Goal: Task Accomplishment & Management: Manage account settings

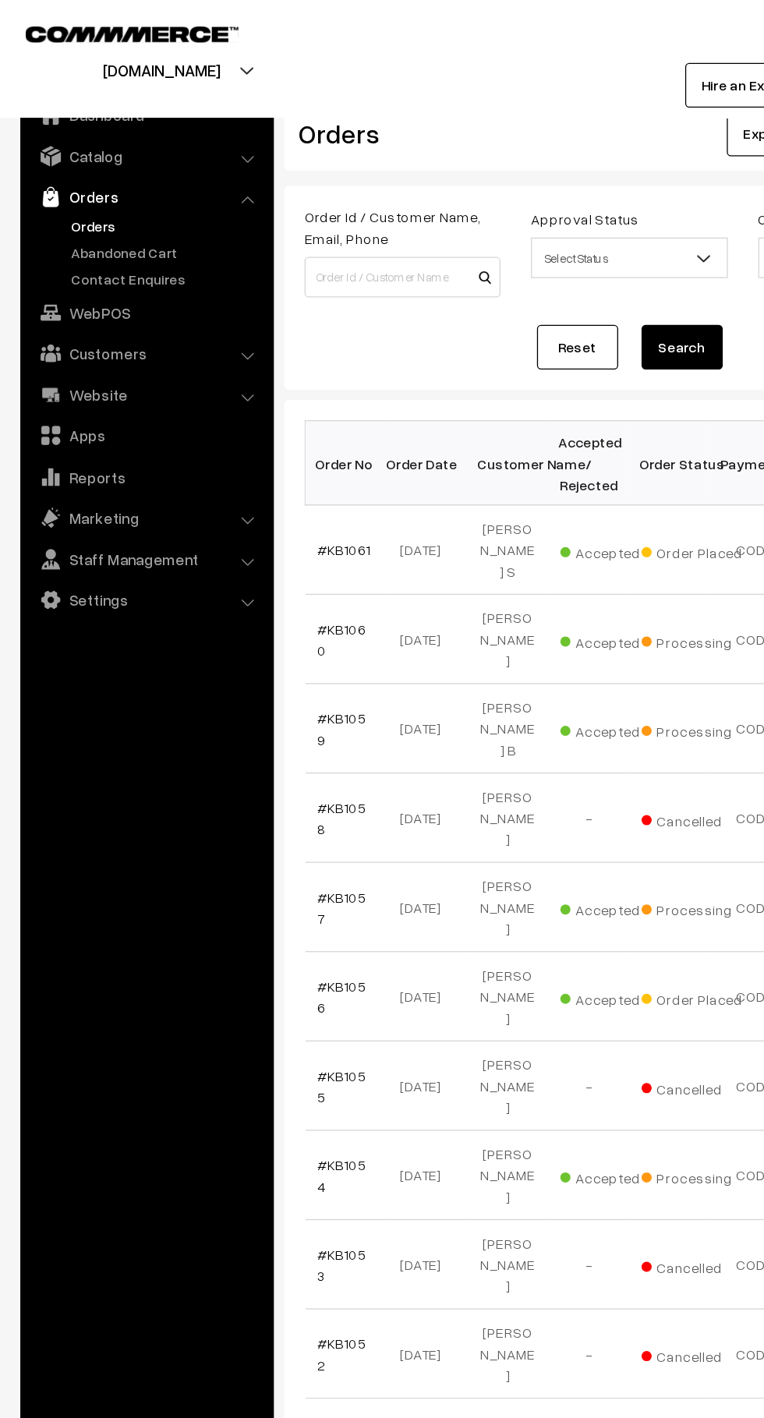
click at [249, 420] on link "#KB1061" at bounding box center [264, 422] width 41 height 13
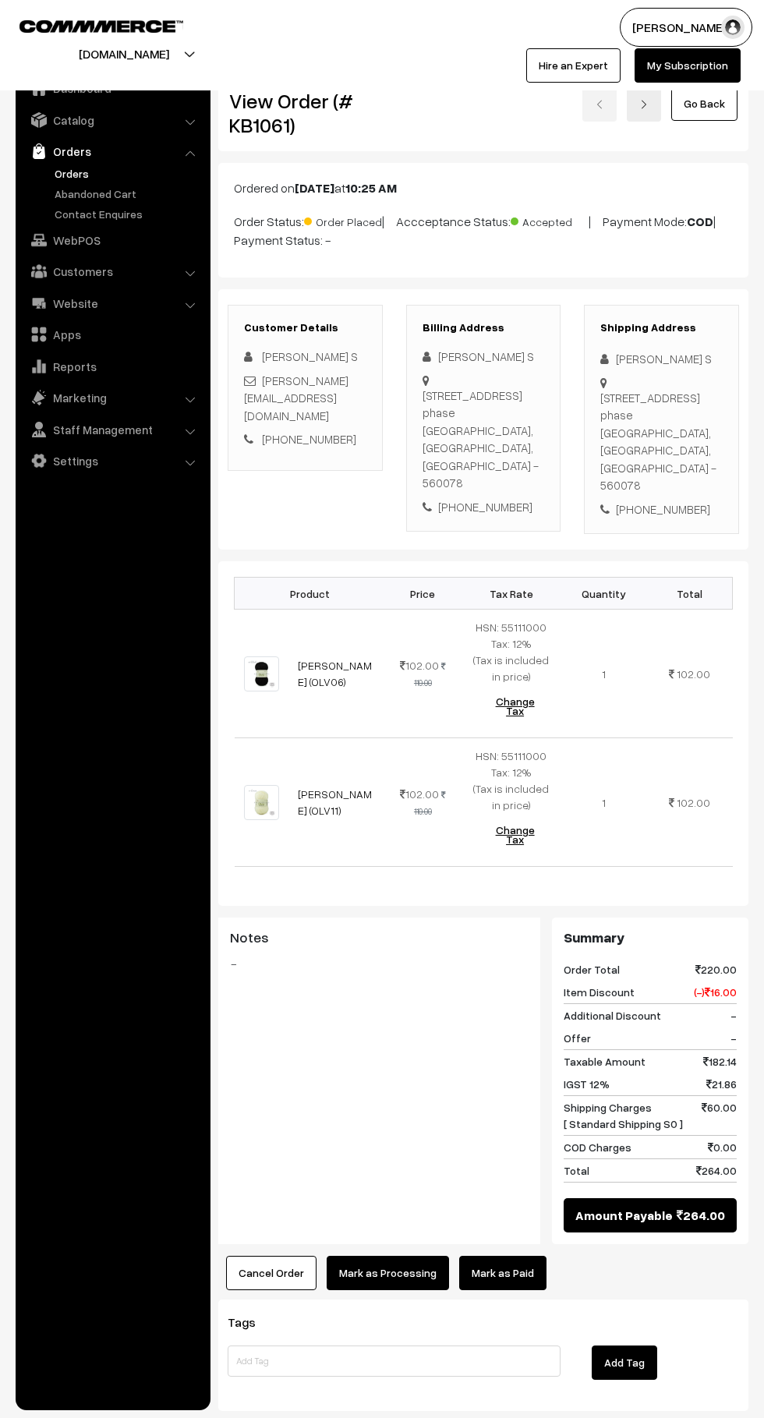
scroll to position [3, 0]
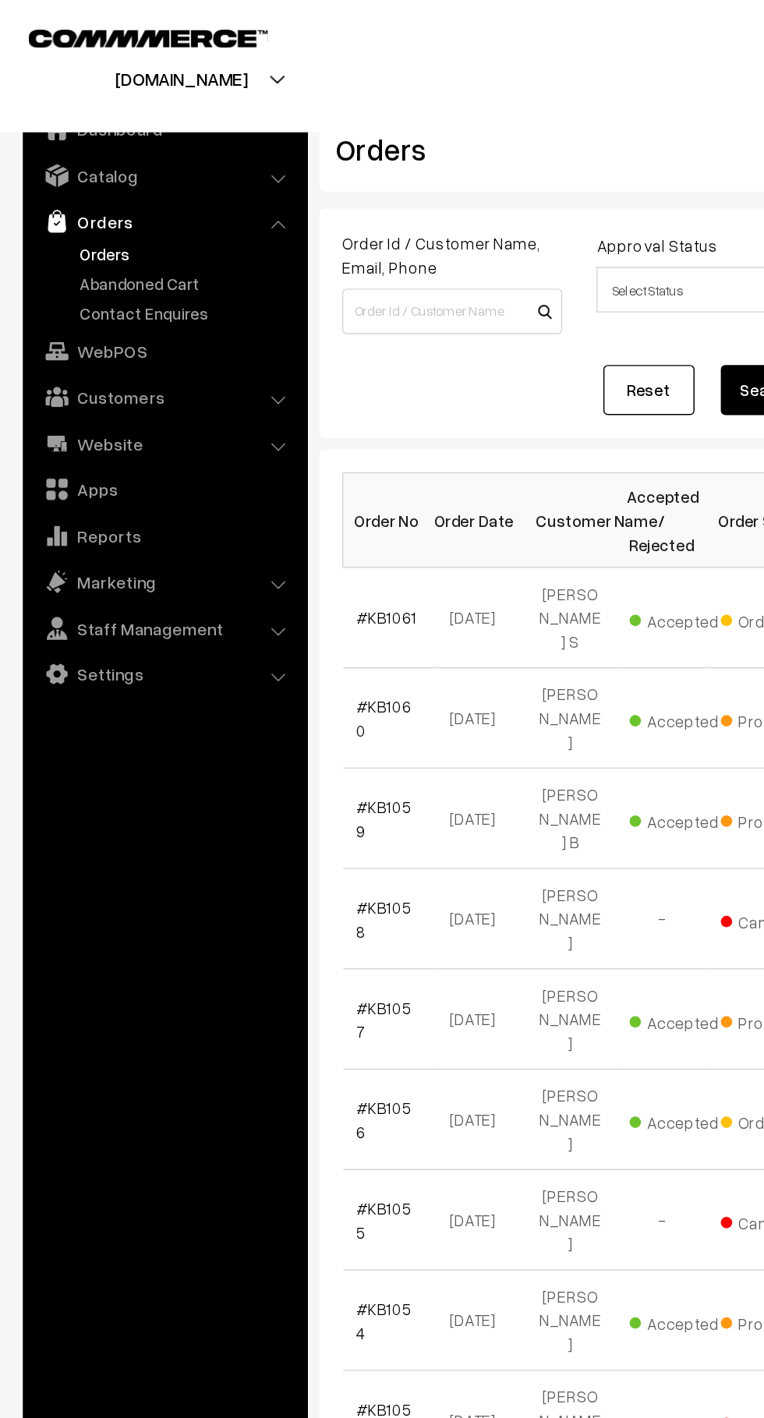
click at [133, 197] on link "Abandoned Cart" at bounding box center [128, 194] width 154 height 16
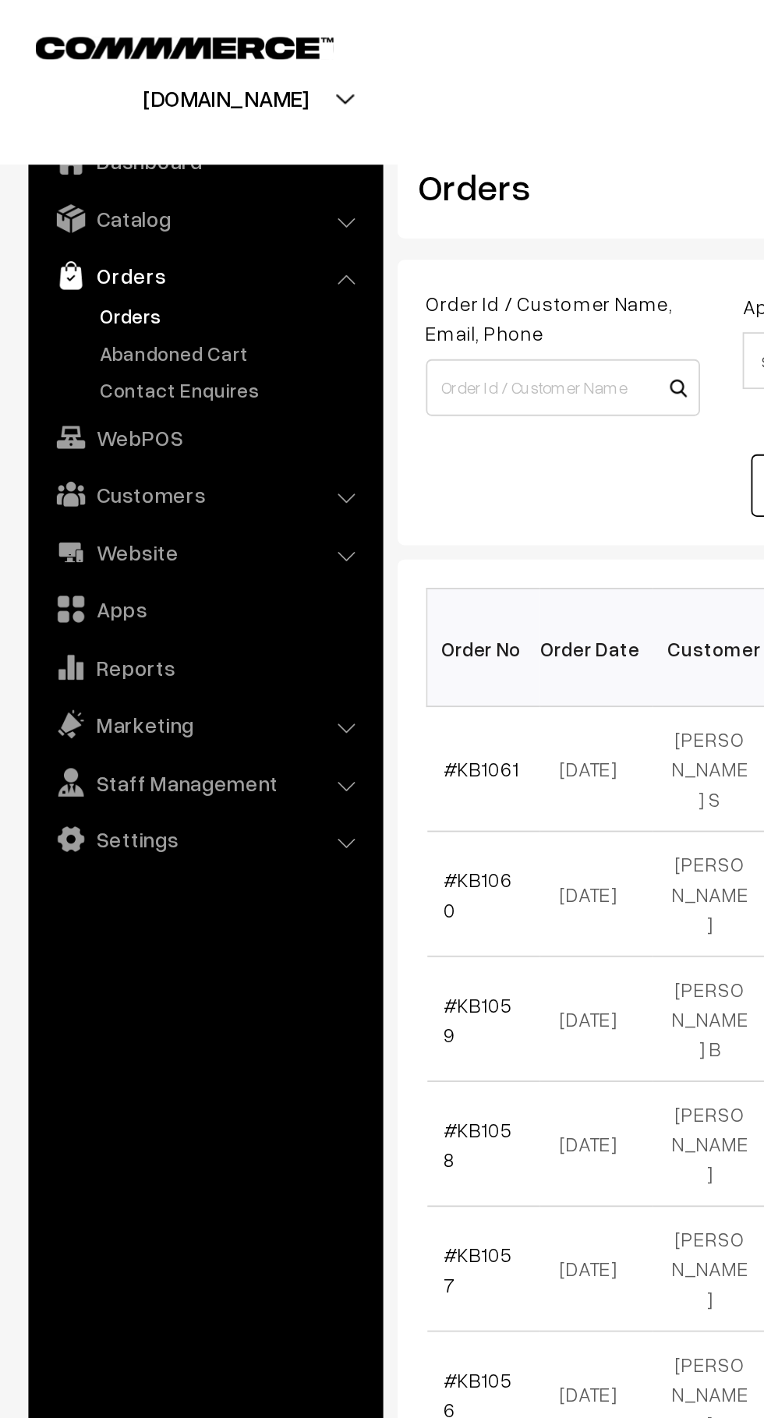
click at [134, 187] on link "Abandoned Cart" at bounding box center [128, 194] width 154 height 16
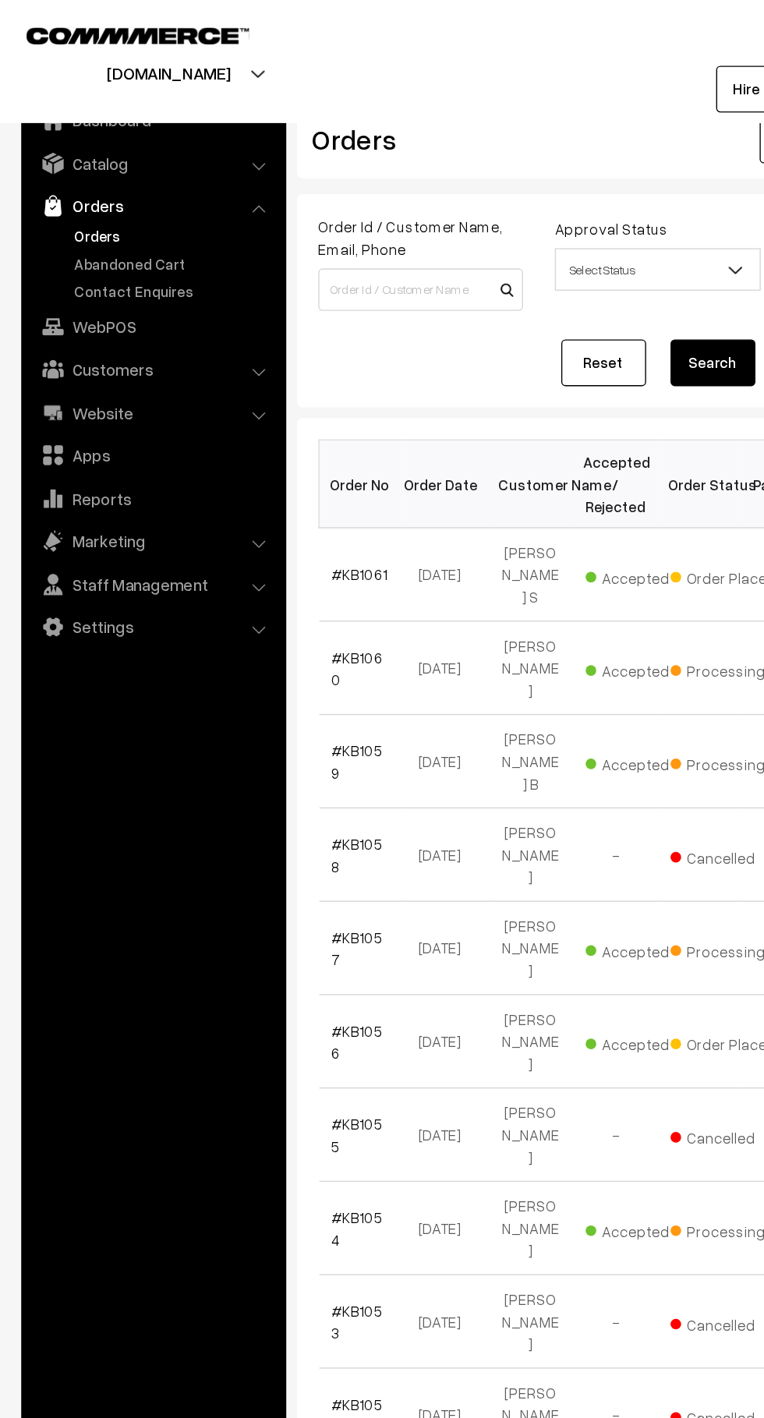
click at [116, 194] on link "Abandoned Cart" at bounding box center [128, 194] width 154 height 16
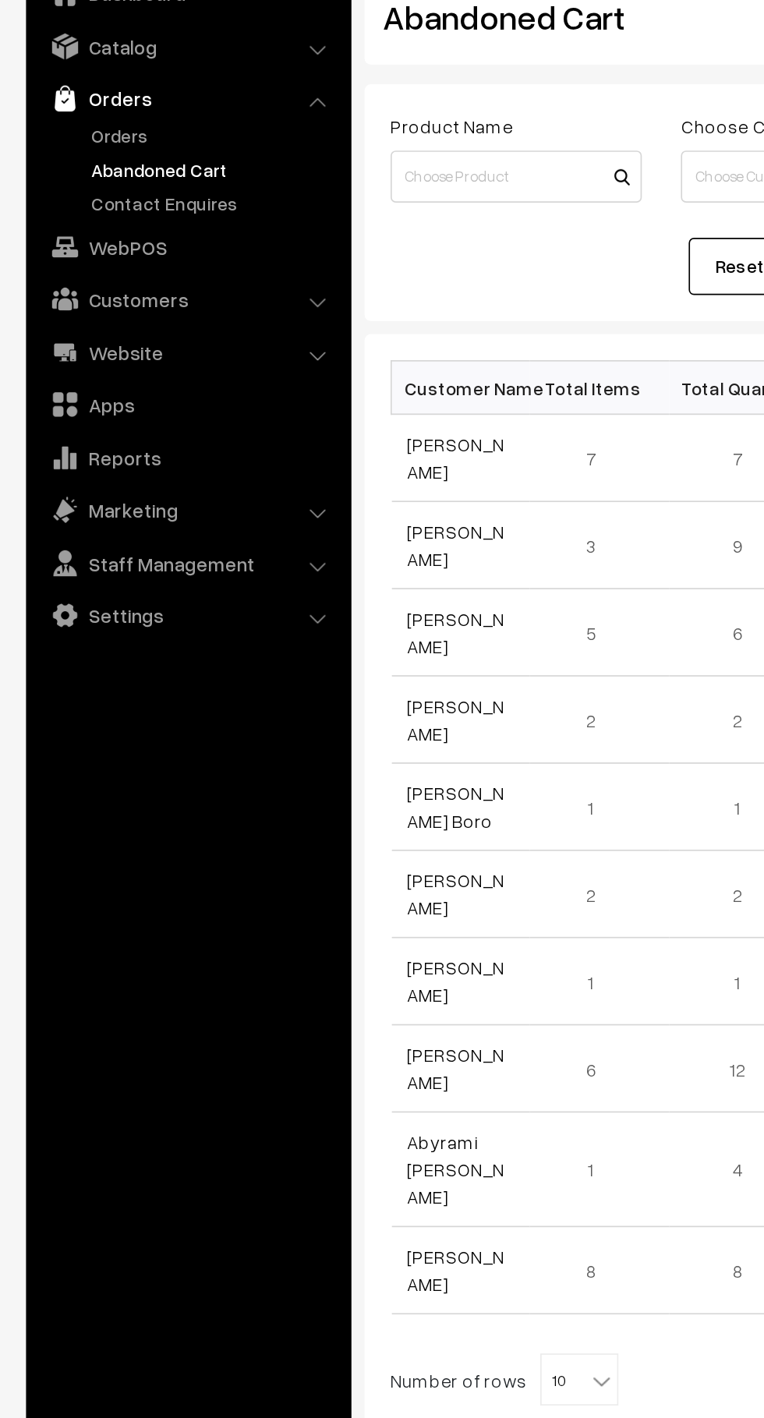
click at [280, 367] on link "Arun Pandi" at bounding box center [273, 367] width 58 height 30
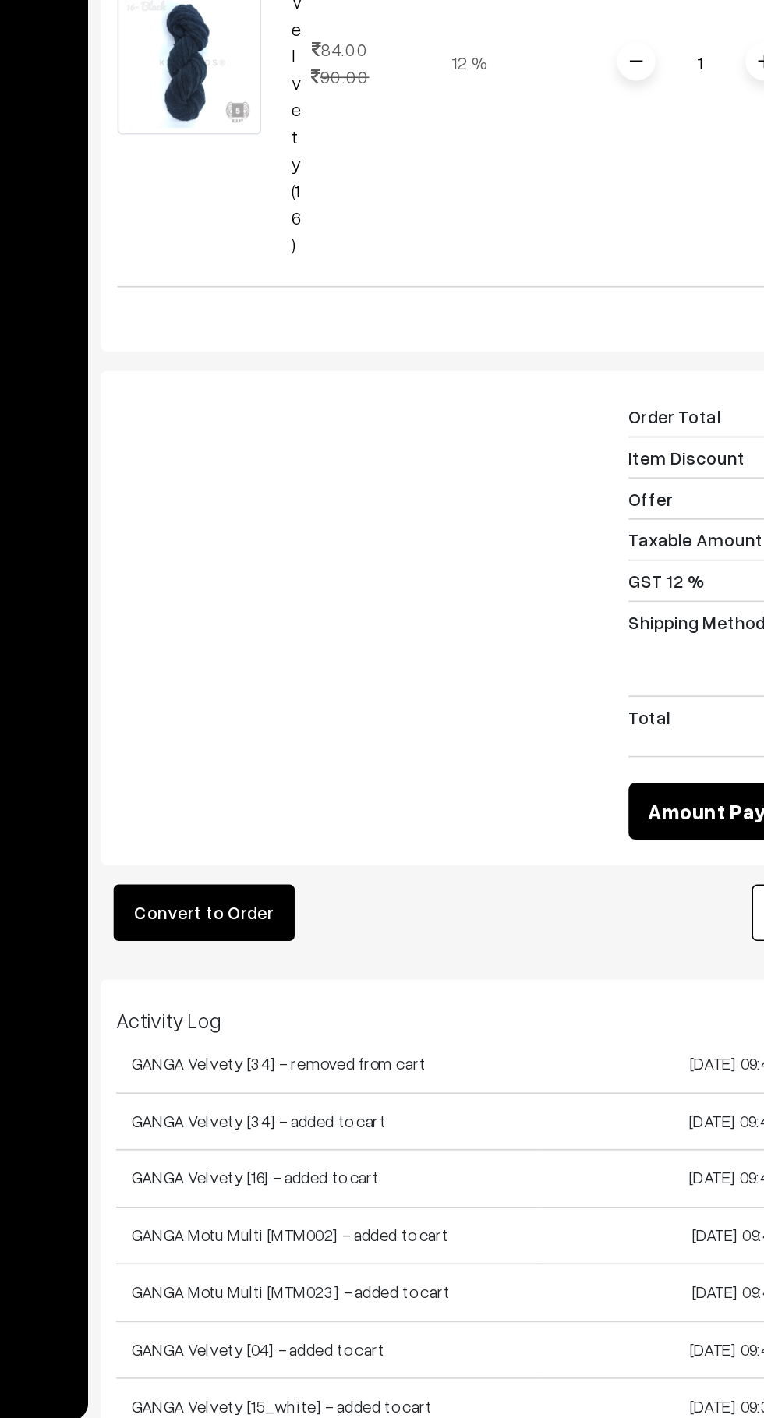
scroll to position [1863, 0]
